Goal: Navigation & Orientation: Find specific page/section

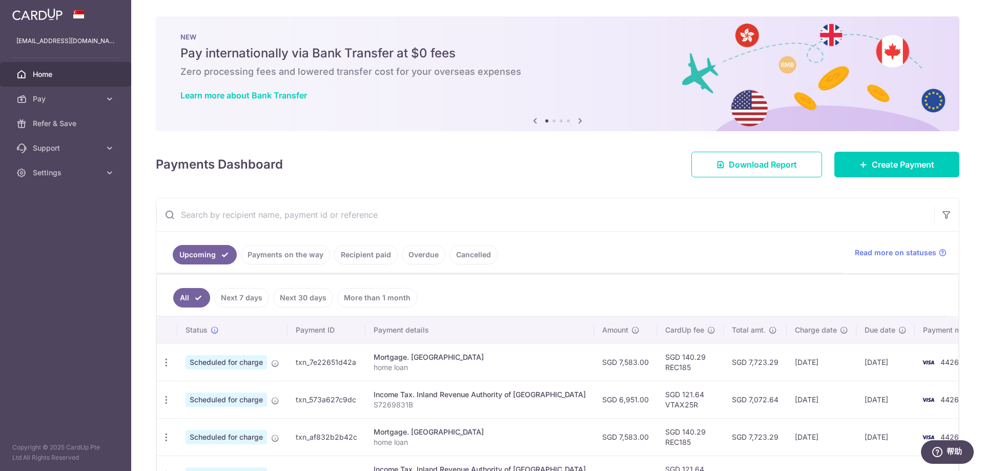
scroll to position [103, 0]
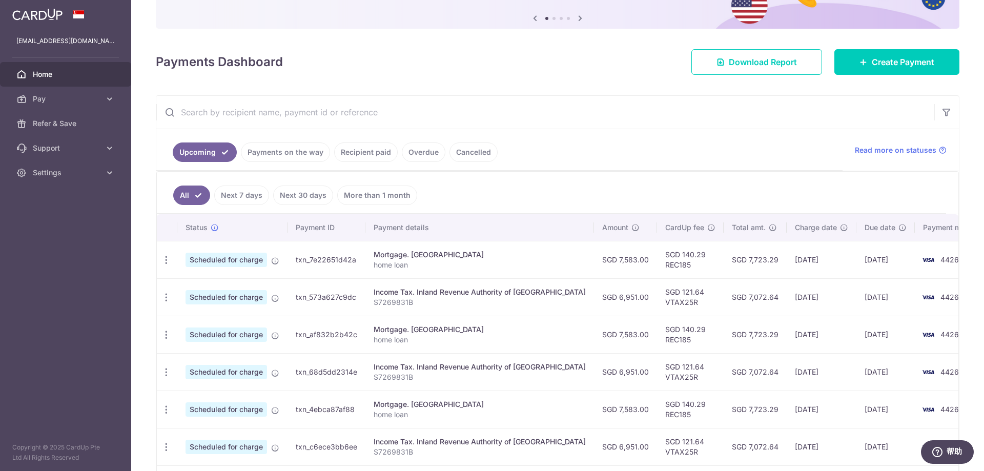
click at [294, 157] on link "Payments on the way" at bounding box center [285, 151] width 89 height 19
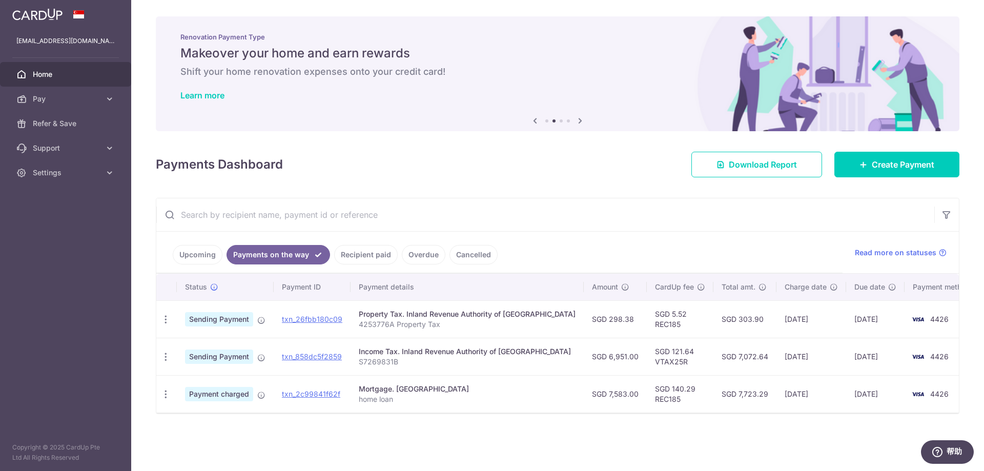
click at [362, 249] on link "Recipient paid" at bounding box center [366, 254] width 64 height 19
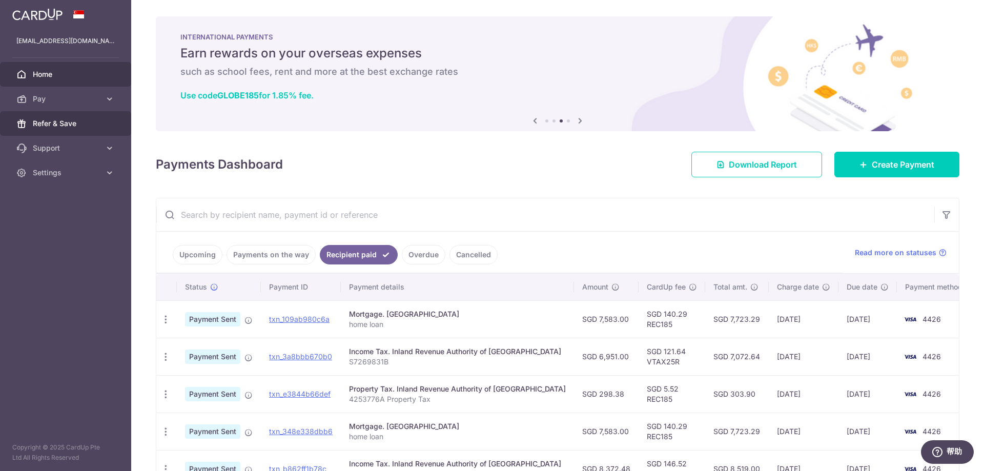
click at [64, 125] on span "Refer & Save" at bounding box center [67, 123] width 68 height 10
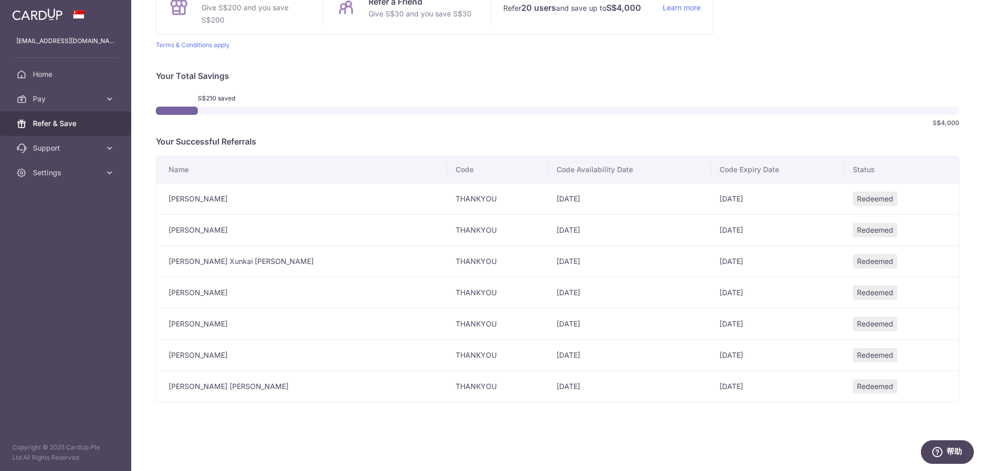
scroll to position [18, 0]
